Goal: Navigation & Orientation: Understand site structure

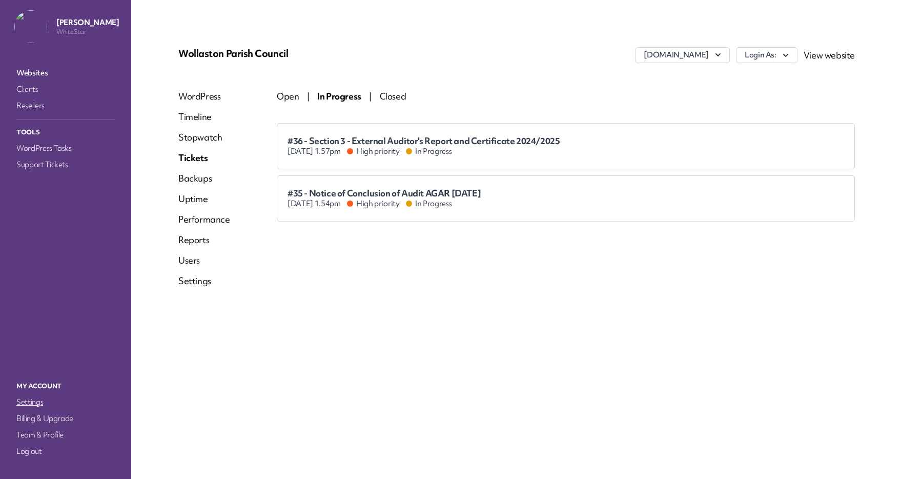
click at [32, 398] on link "Settings" at bounding box center [65, 402] width 102 height 14
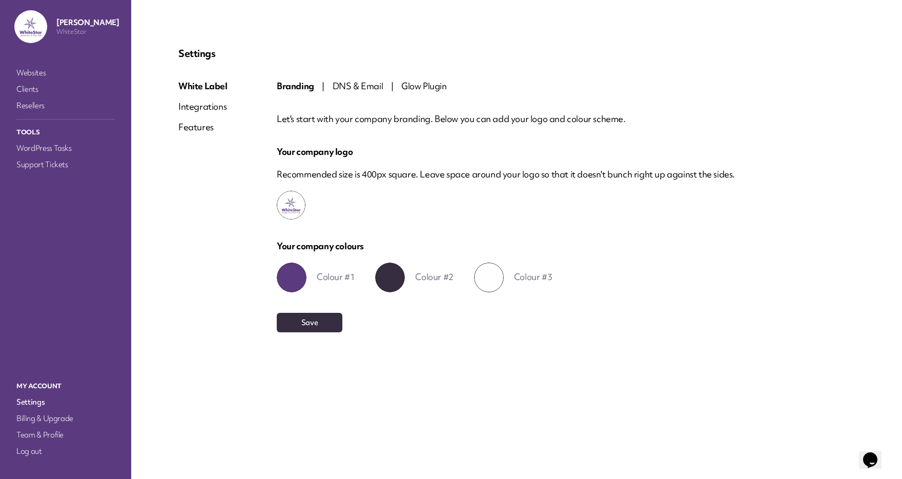
click at [199, 110] on div "Integrations" at bounding box center [202, 106] width 49 height 12
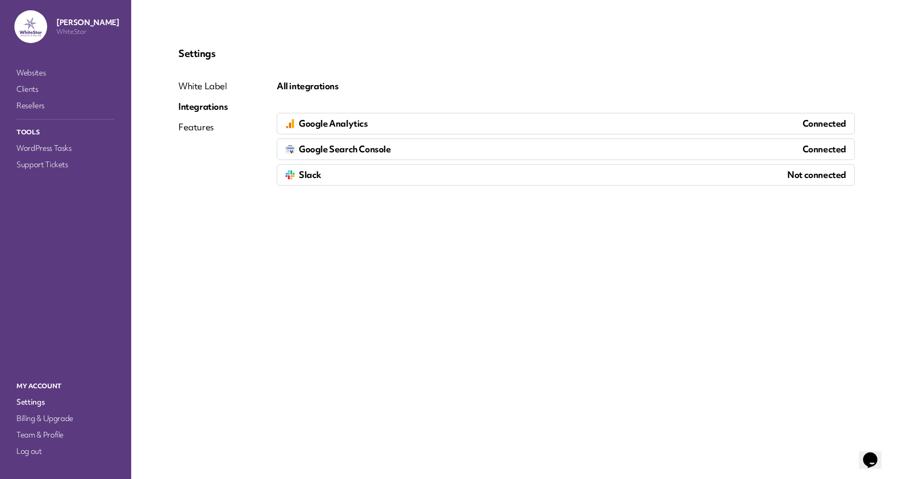
click at [198, 123] on div "Features" at bounding box center [202, 127] width 49 height 12
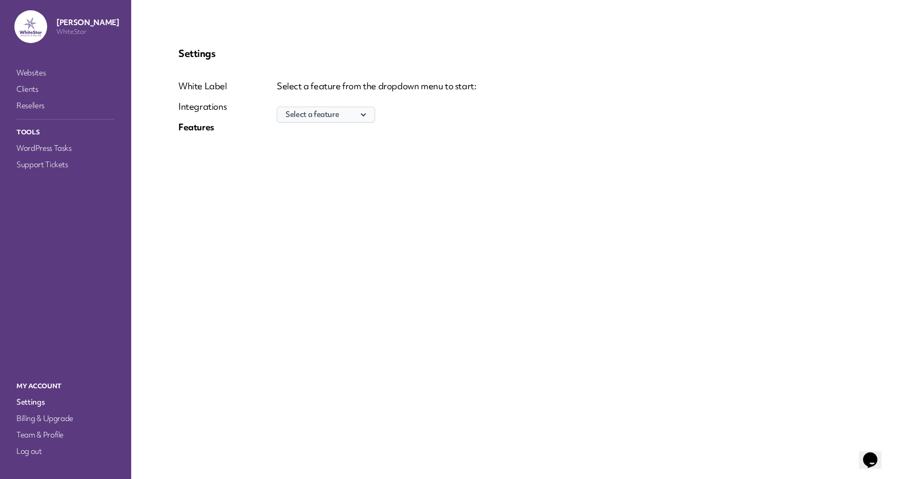
click at [325, 115] on button "Select a feature" at bounding box center [326, 115] width 98 height 16
click at [323, 131] on p "Support tickets" at bounding box center [325, 134] width 97 height 15
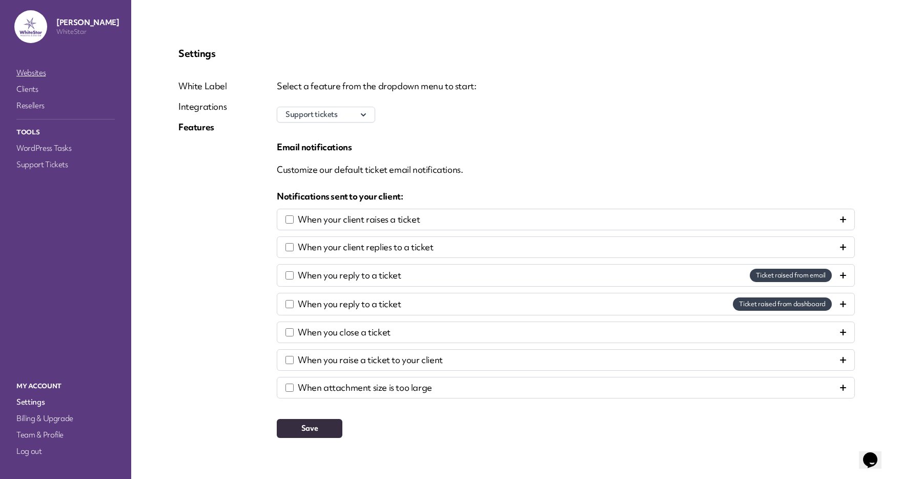
click at [34, 73] on link "Websites" at bounding box center [65, 73] width 102 height 14
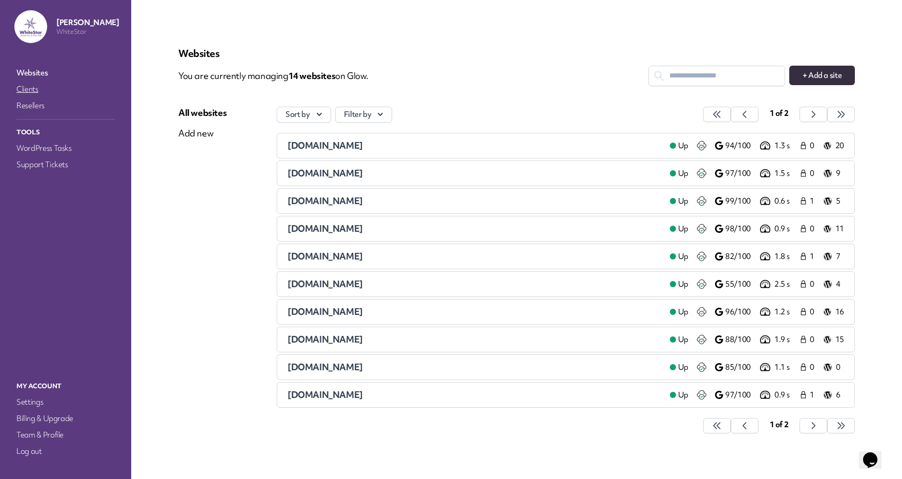
click at [34, 95] on link "Clients" at bounding box center [65, 89] width 102 height 14
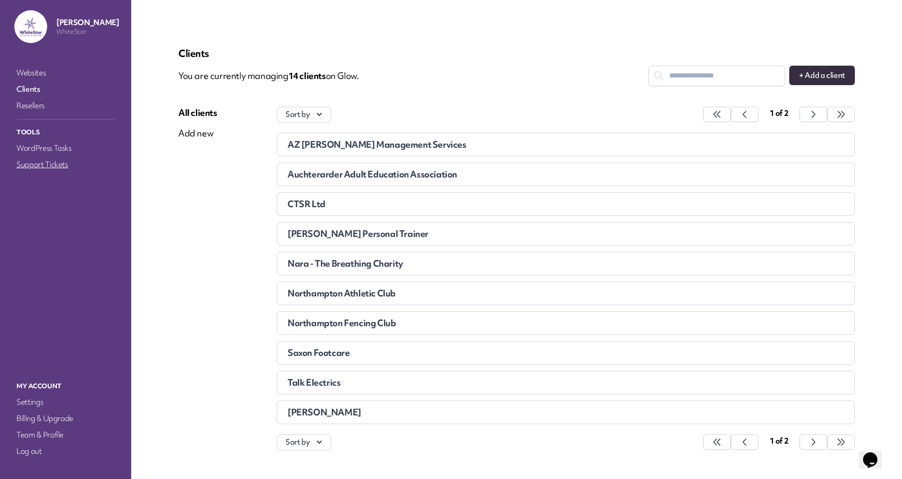
click at [36, 158] on link "Support Tickets" at bounding box center [65, 164] width 102 height 14
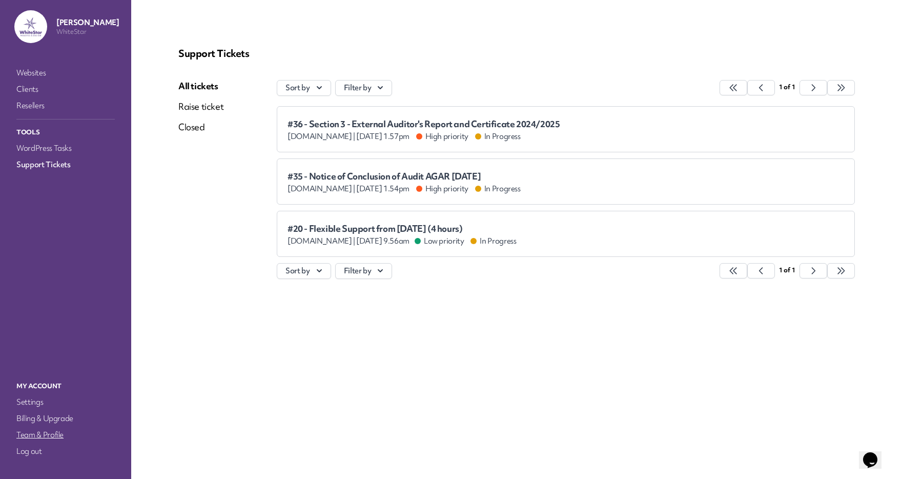
click at [43, 435] on link "Team & Profile" at bounding box center [65, 434] width 102 height 14
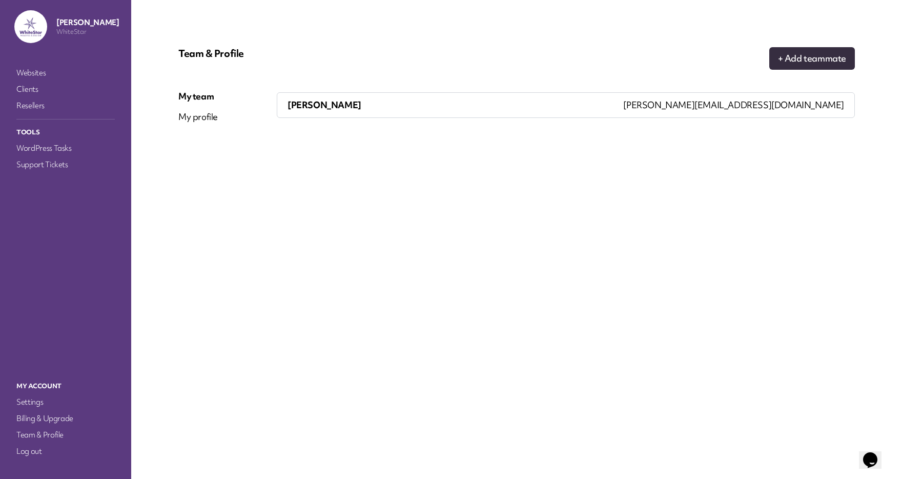
click at [210, 117] on div "My profile" at bounding box center [197, 117] width 39 height 12
select select "**********"
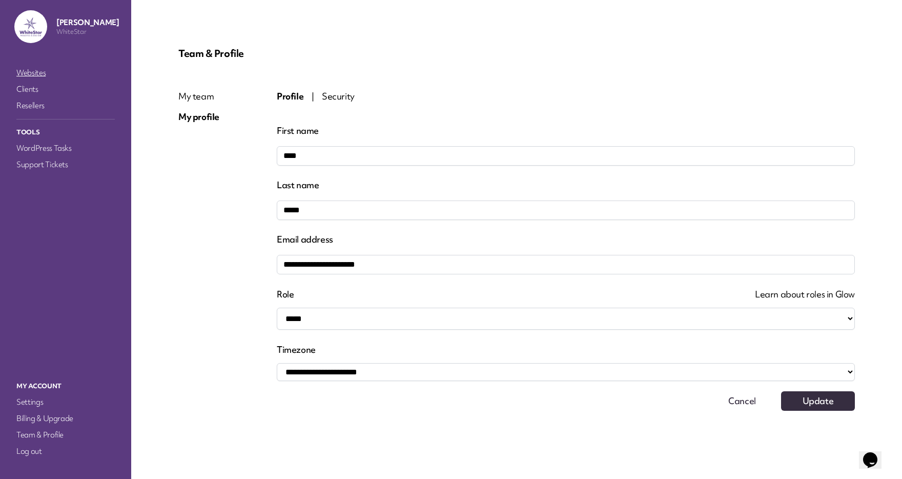
click at [28, 71] on link "Websites" at bounding box center [65, 73] width 102 height 14
